Goal: Information Seeking & Learning: Compare options

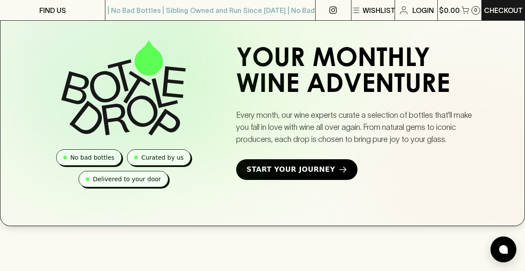
scroll to position [543, 0]
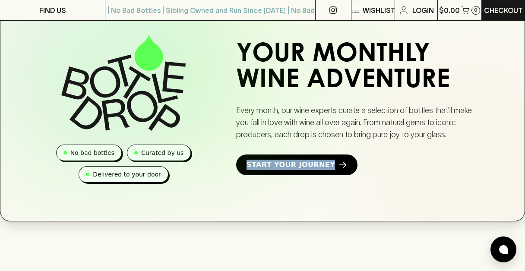
click at [350, 179] on div at bounding box center [395, 156] width 259 height 259
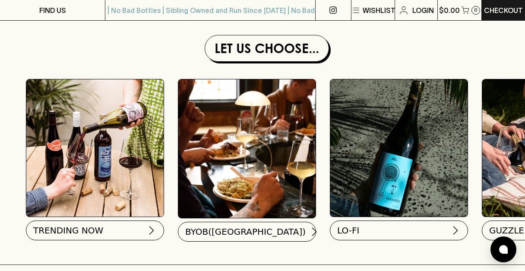
scroll to position [804, 0]
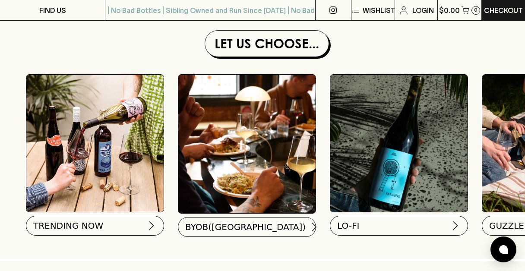
click at [114, 179] on img at bounding box center [94, 143] width 137 height 137
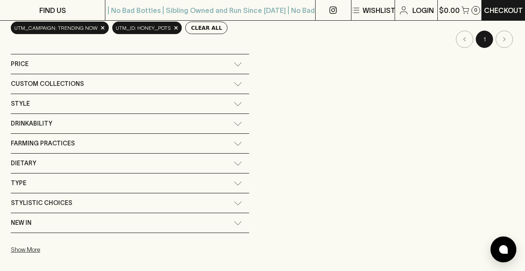
scroll to position [136, 0]
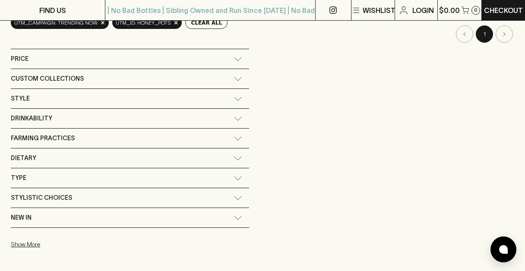
click at [235, 214] on div "New In" at bounding box center [130, 217] width 238 height 19
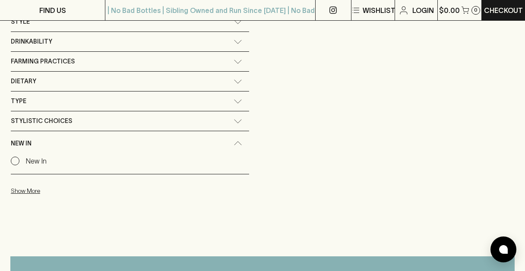
scroll to position [213, 0]
click at [12, 158] on input "New In" at bounding box center [15, 160] width 9 height 9
checkbox input "true"
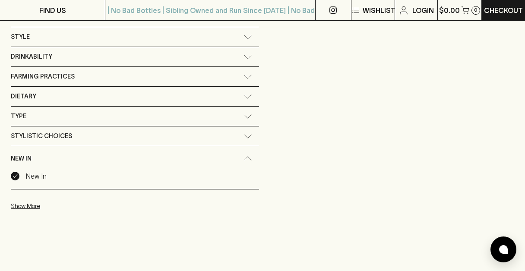
scroll to position [228, 0]
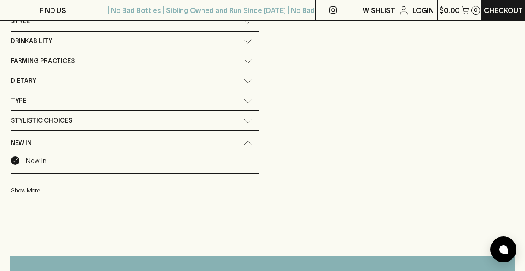
click at [245, 120] on icon at bounding box center [248, 121] width 9 height 4
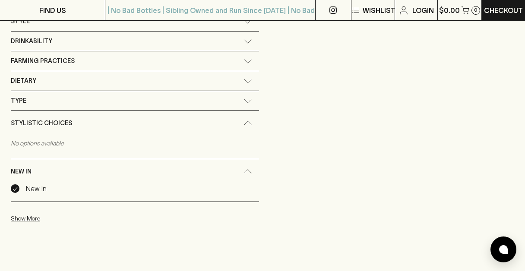
click at [248, 98] on div "Type" at bounding box center [135, 100] width 248 height 19
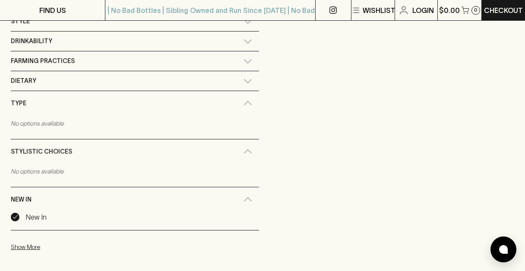
click at [247, 82] on icon at bounding box center [248, 81] width 9 height 4
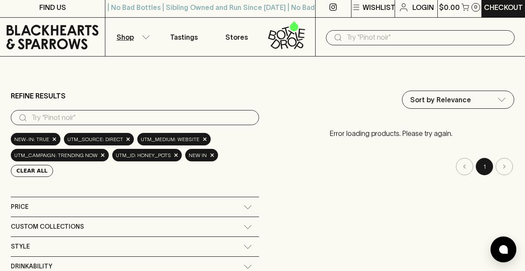
scroll to position [0, 0]
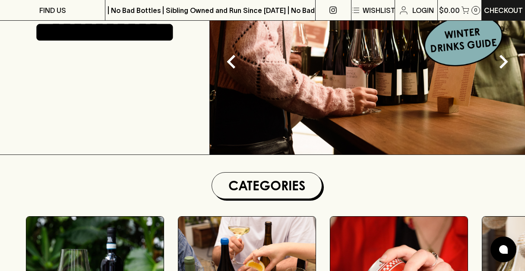
scroll to position [262, 0]
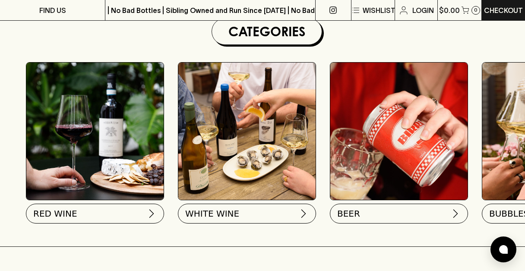
click at [135, 162] on img at bounding box center [94, 131] width 137 height 137
click at [146, 212] on img at bounding box center [151, 212] width 10 height 10
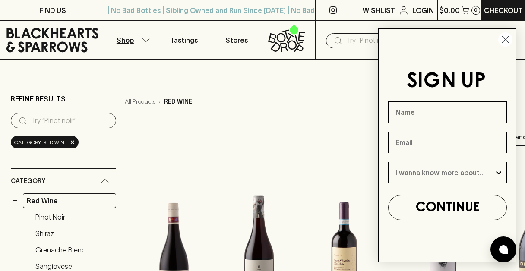
click at [504, 39] on circle "Close dialog" at bounding box center [505, 39] width 14 height 14
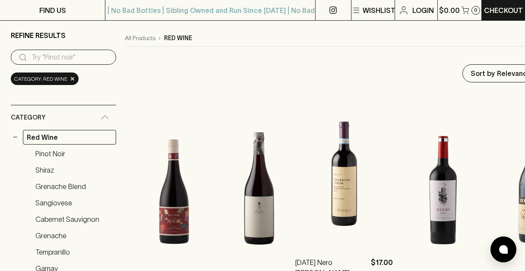
scroll to position [137, 0]
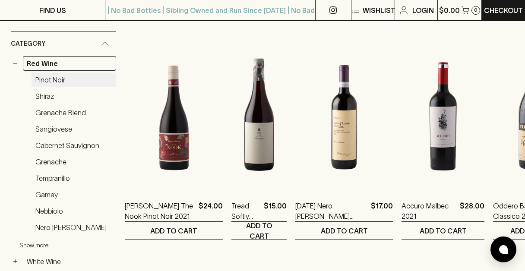
click at [50, 82] on link "Pinot Noir" at bounding box center [74, 80] width 85 height 15
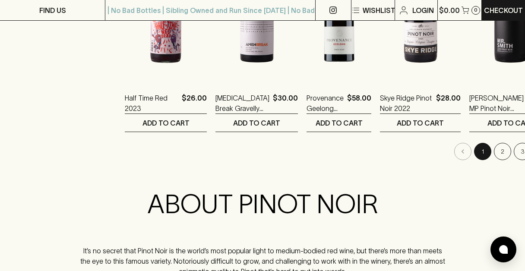
scroll to position [948, 0]
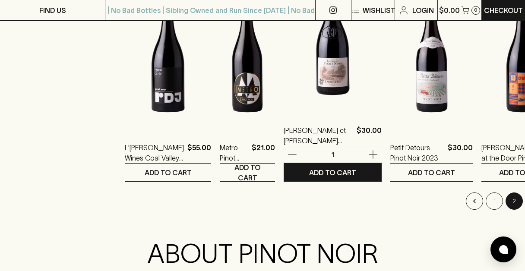
scroll to position [887, 0]
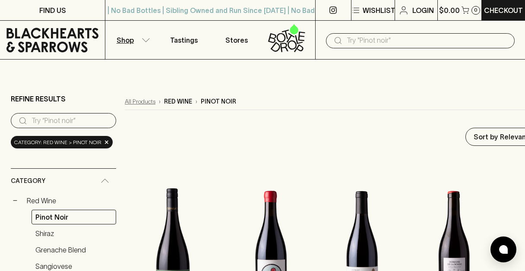
click at [147, 102] on link "All Products" at bounding box center [140, 101] width 31 height 9
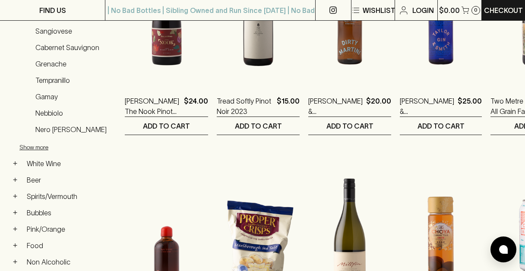
scroll to position [209, 0]
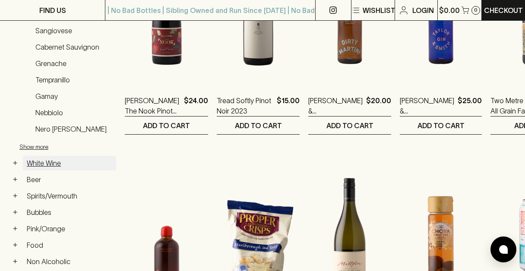
click at [25, 162] on link "White Wine" at bounding box center [69, 163] width 93 height 15
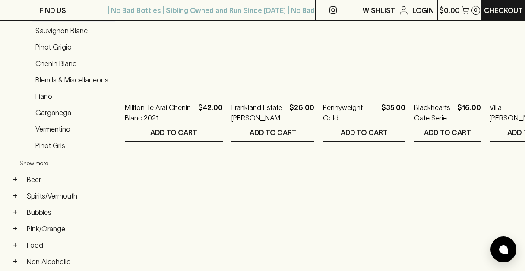
scroll to position [123, 0]
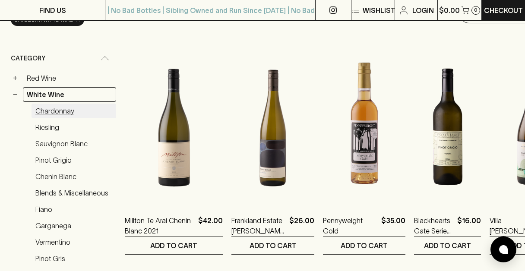
click at [65, 111] on link "Chardonnay" at bounding box center [74, 111] width 85 height 15
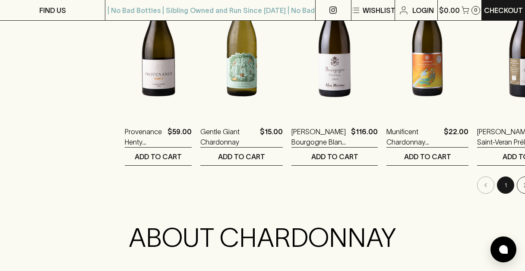
scroll to position [900, 0]
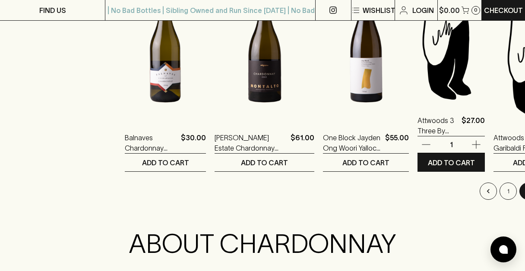
scroll to position [895, 0]
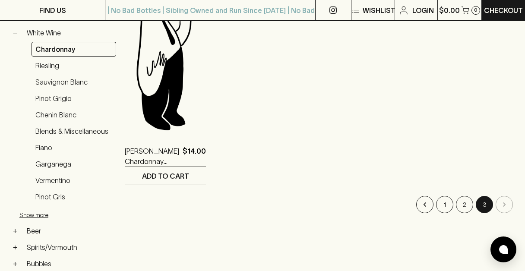
scroll to position [191, 0]
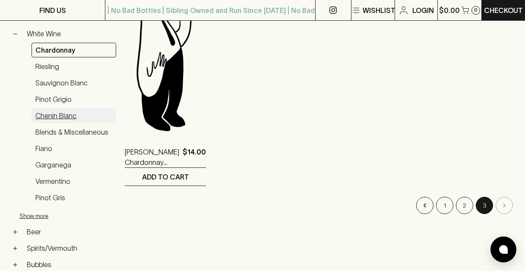
click at [56, 112] on link "Chenin Blanc" at bounding box center [74, 115] width 85 height 15
